Goal: Task Accomplishment & Management: Manage account settings

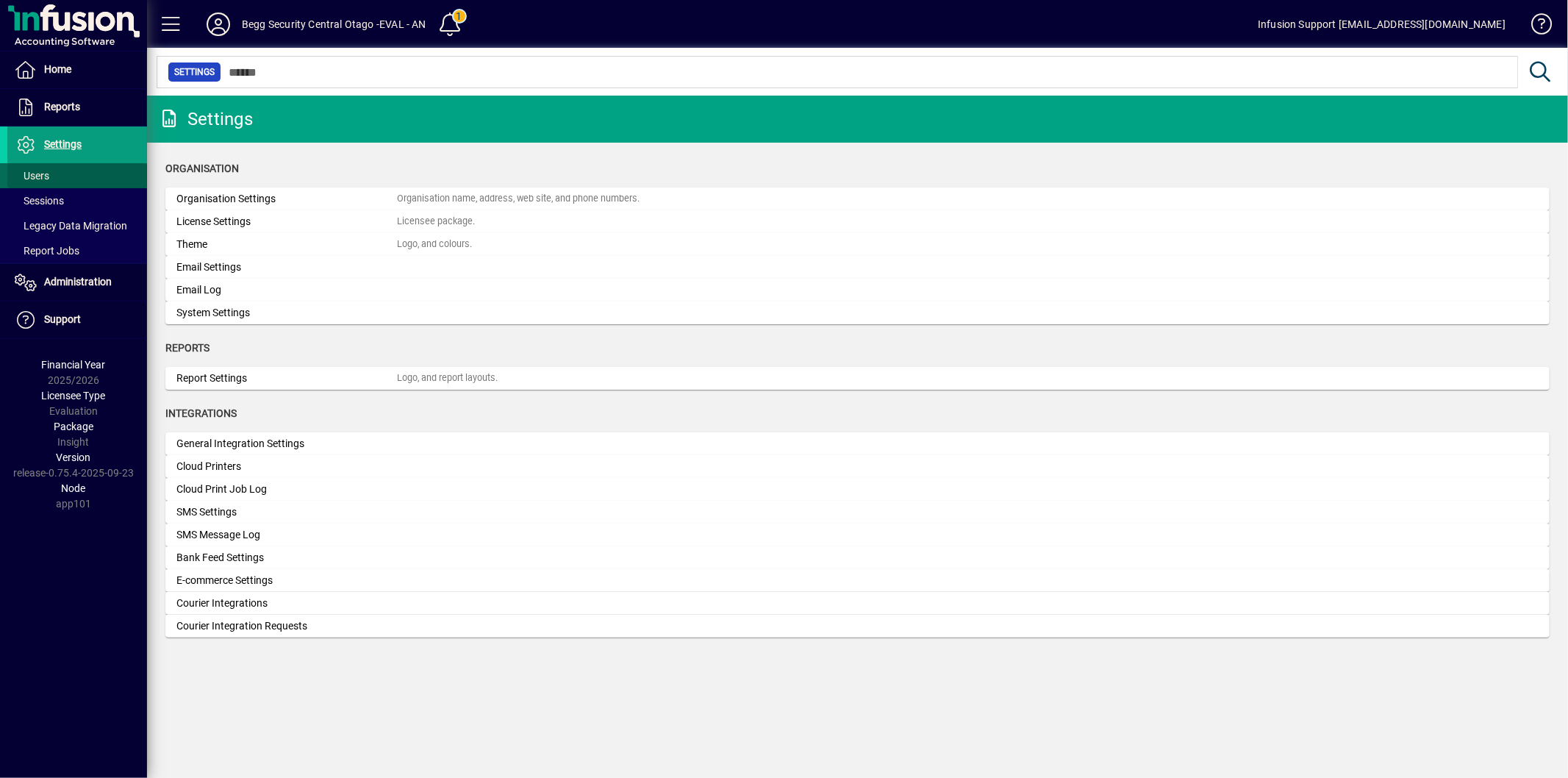
click at [73, 173] on span at bounding box center [77, 175] width 140 height 35
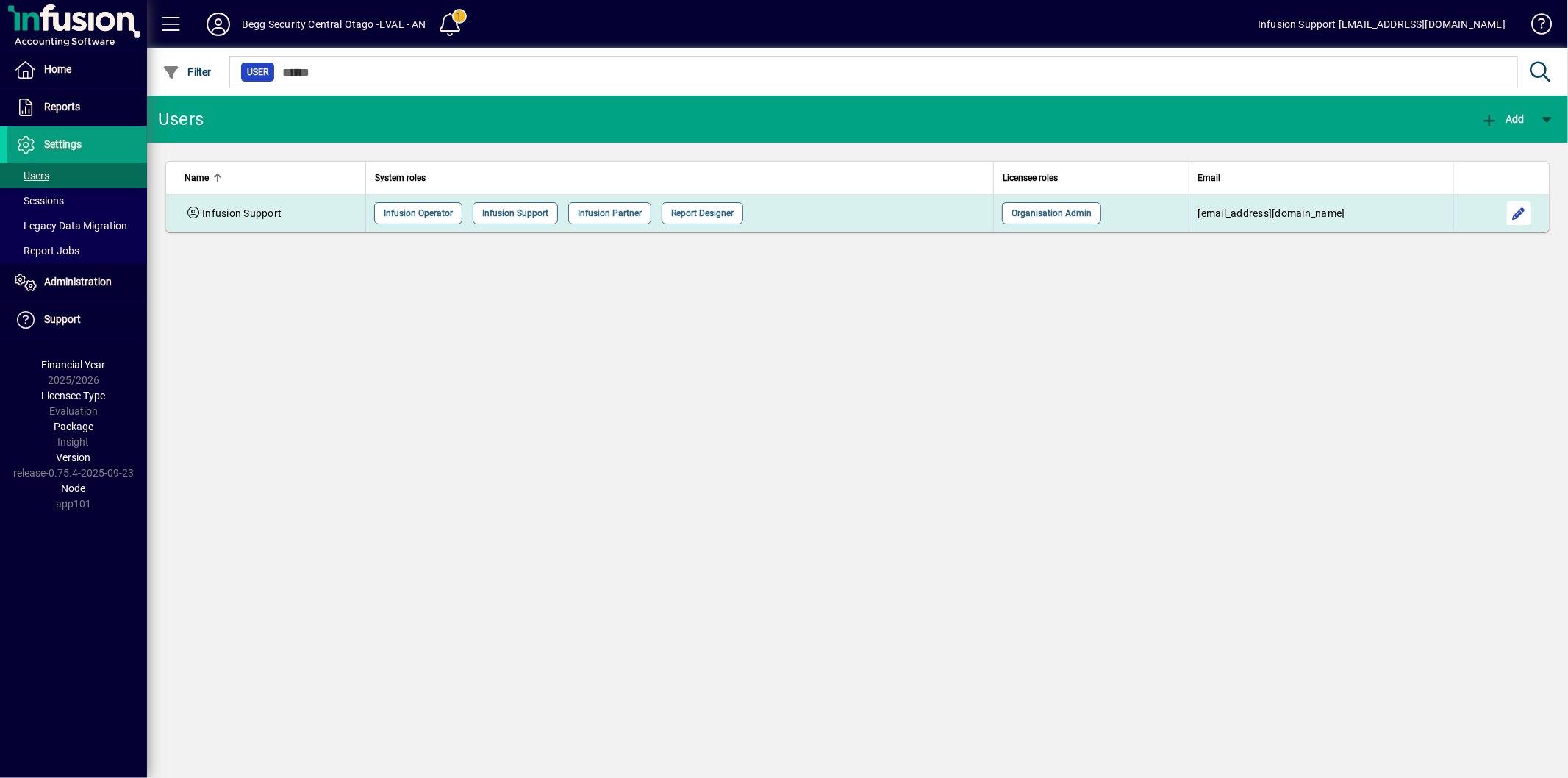
click at [1519, 221] on span "button" at bounding box center [1518, 213] width 35 height 35
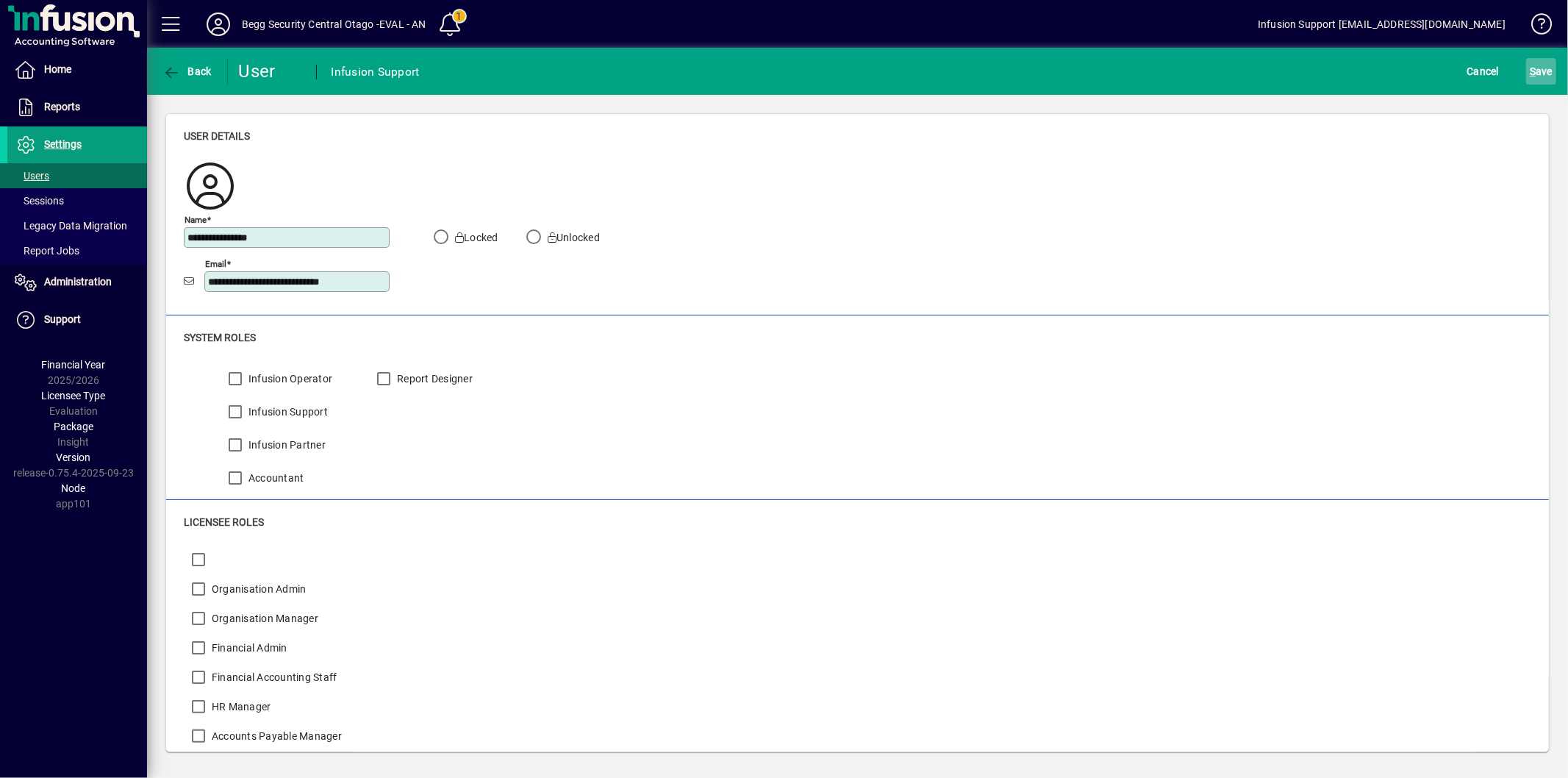
click at [1538, 73] on span "S ave" at bounding box center [1540, 72] width 22 height 23
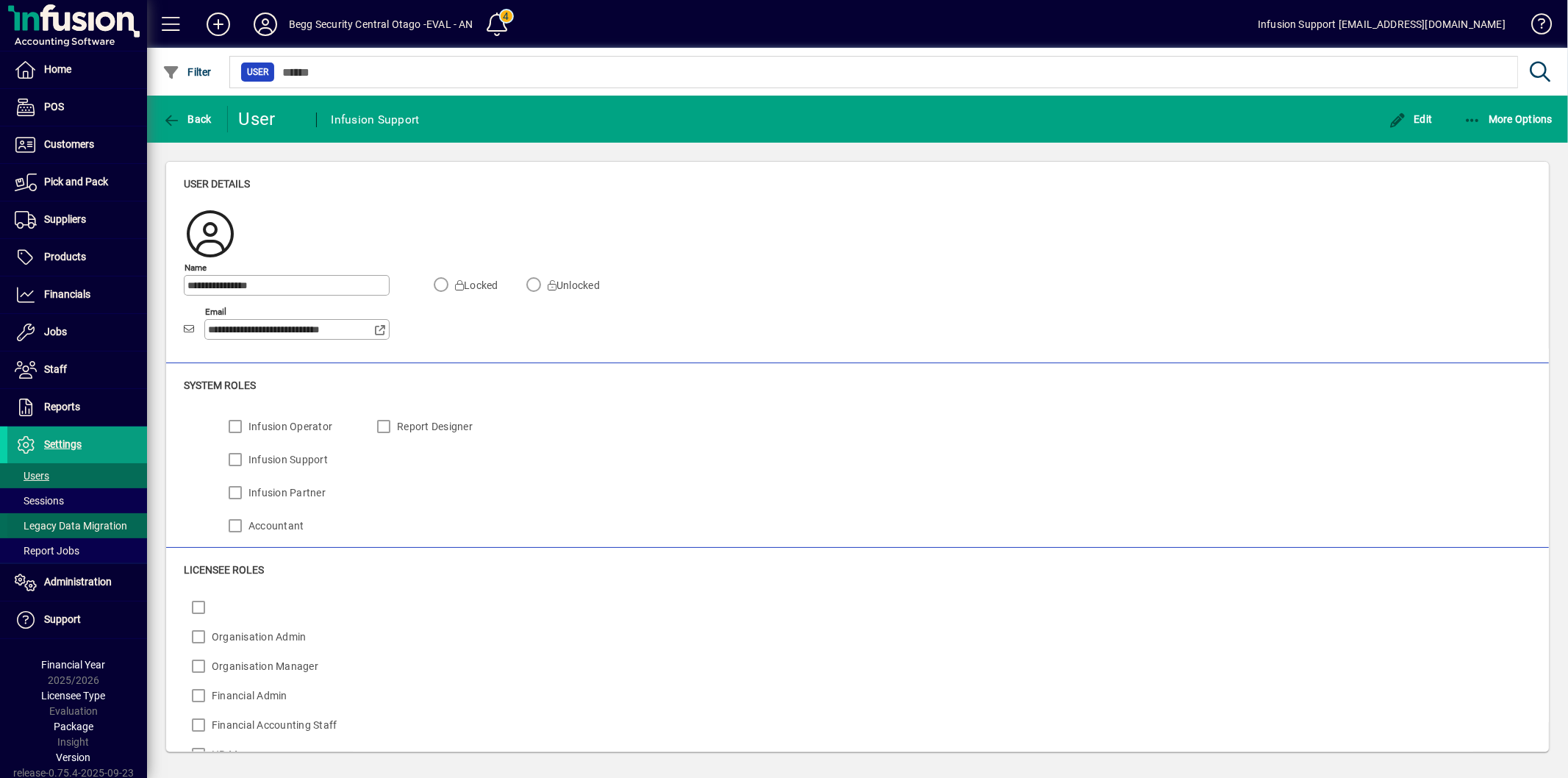
click at [81, 527] on span "Legacy Data Migration" at bounding box center [71, 525] width 113 height 12
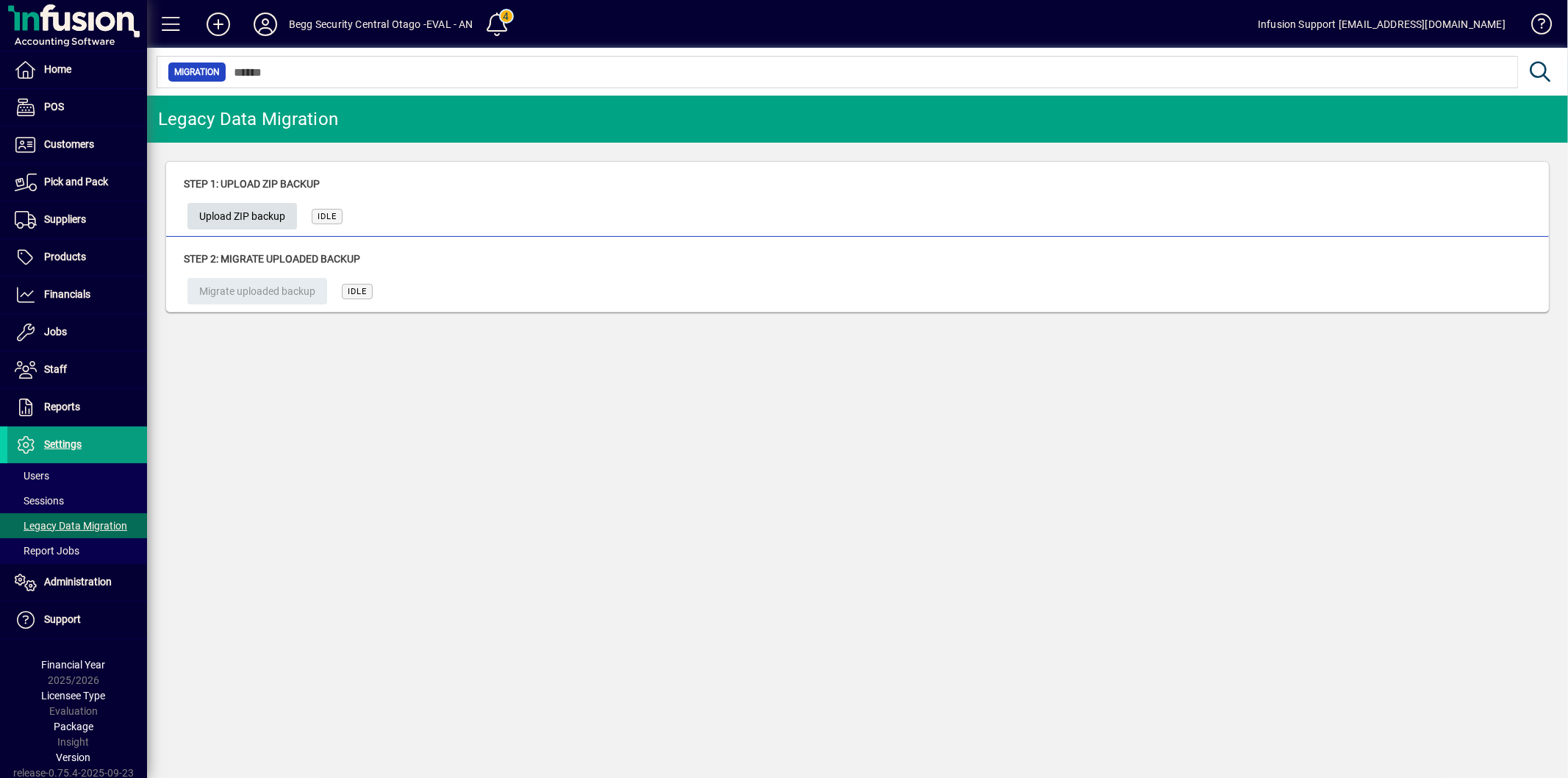
click at [244, 213] on span "Upload ZIP backup" at bounding box center [242, 216] width 86 height 24
click at [101, 451] on span at bounding box center [77, 444] width 140 height 35
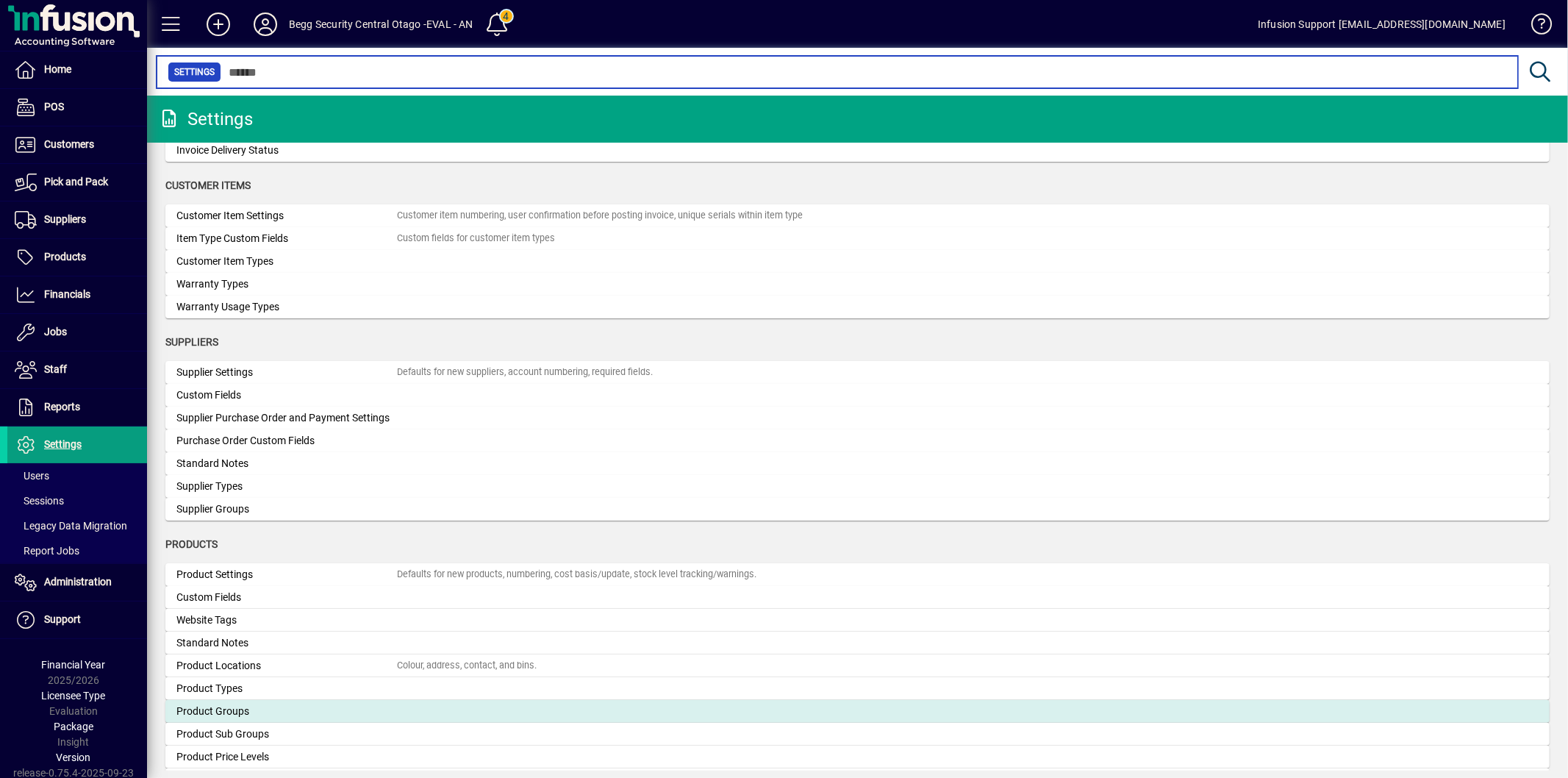
scroll to position [1388, 0]
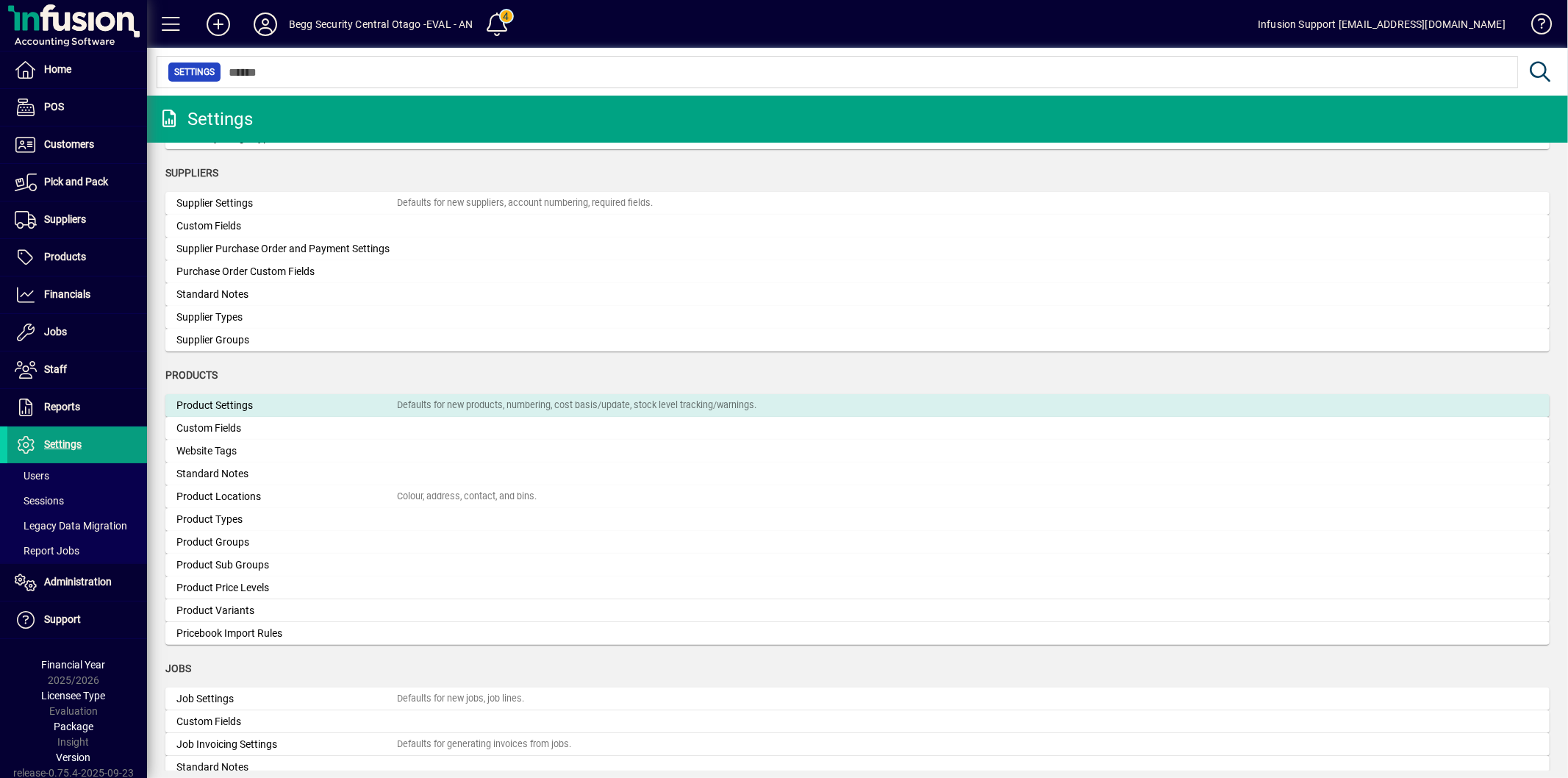
click at [216, 402] on div "Product Settings" at bounding box center [286, 405] width 221 height 15
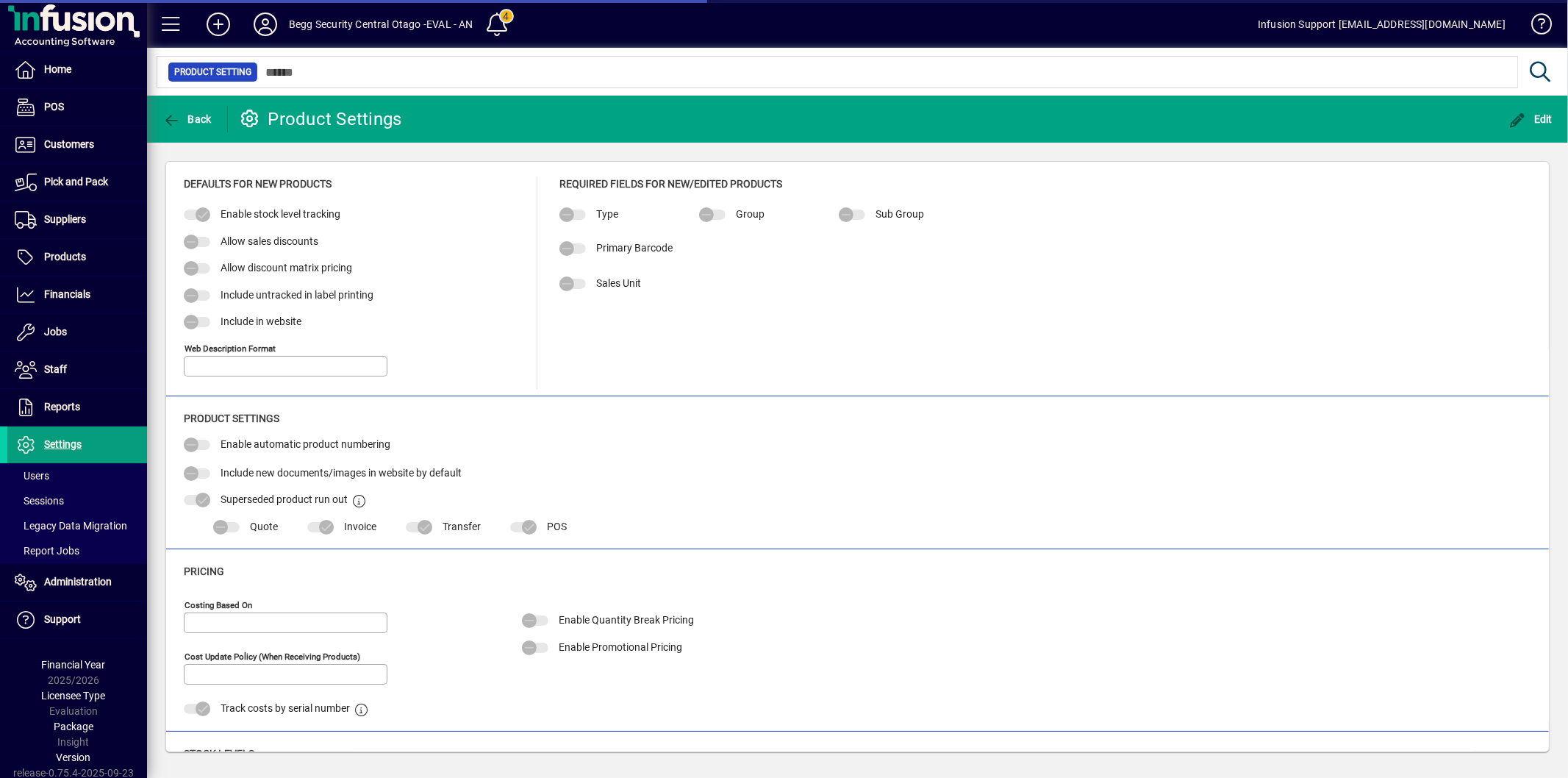
type input "**********"
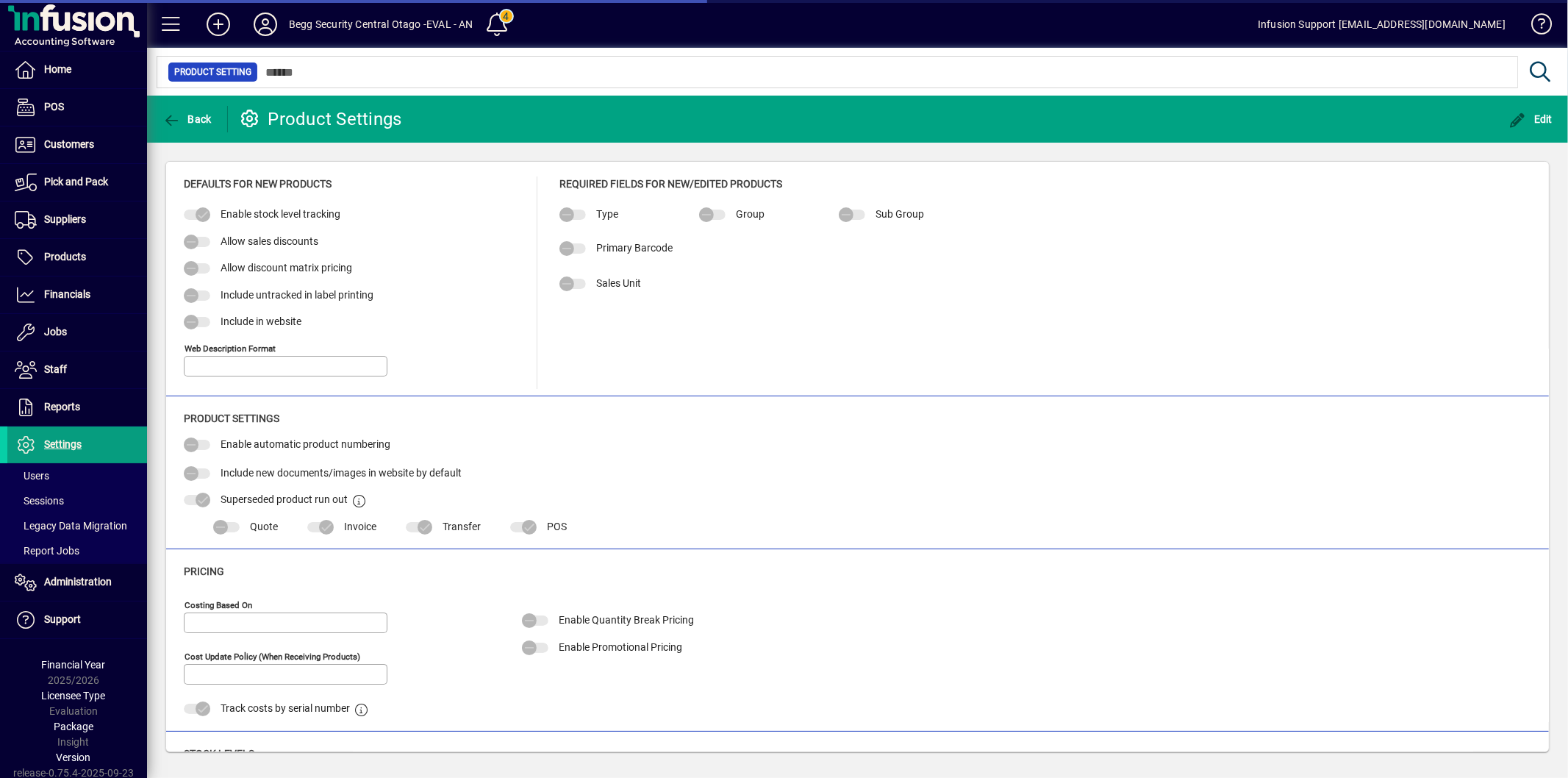
type input "**********"
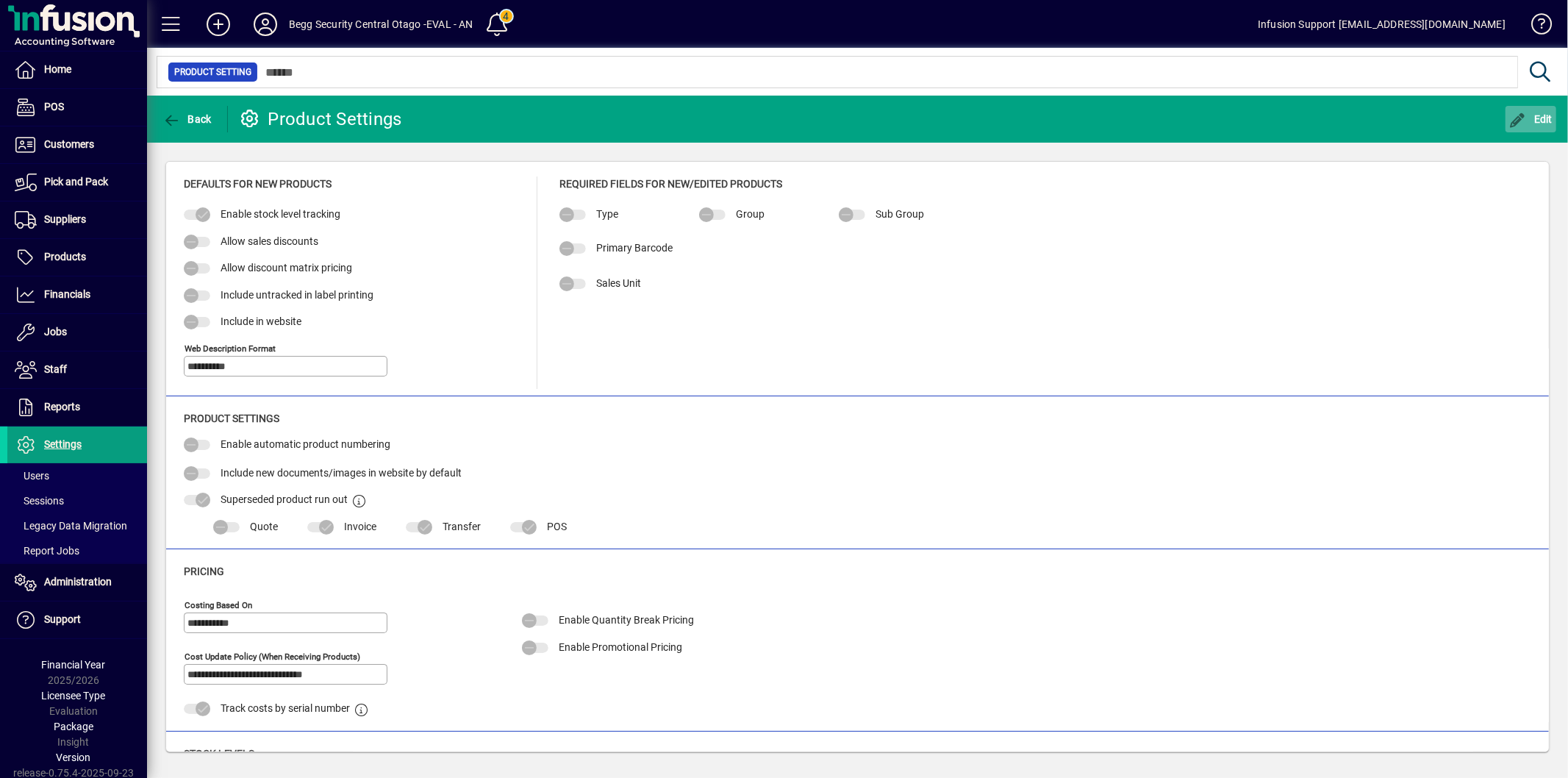
click at [1521, 115] on icon "button" at bounding box center [1518, 121] width 19 height 14
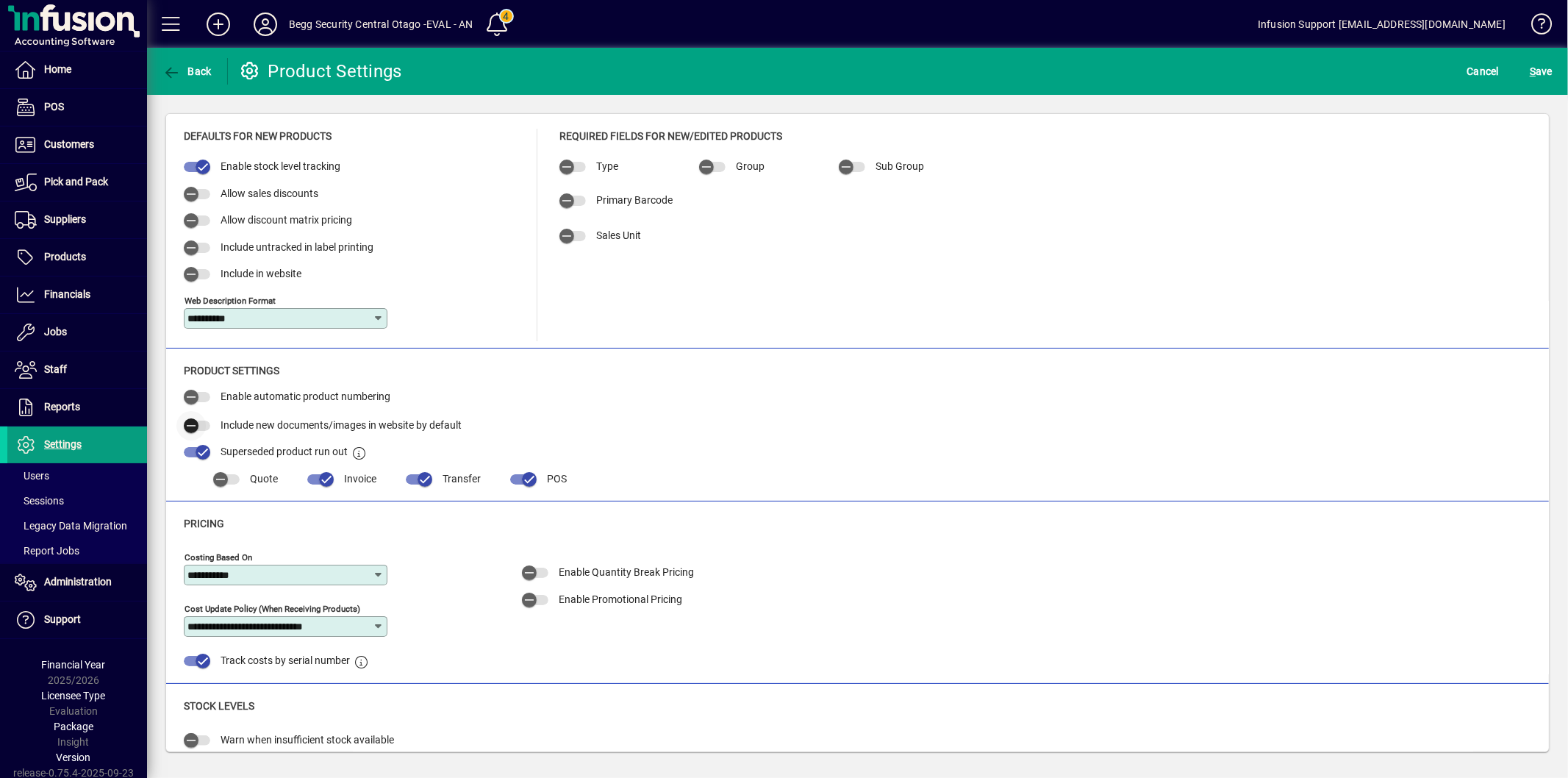
click at [206, 423] on span "button" at bounding box center [191, 425] width 30 height 30
click at [1539, 75] on span "S ave" at bounding box center [1540, 72] width 22 height 23
